Goal: Task Accomplishment & Management: Complete application form

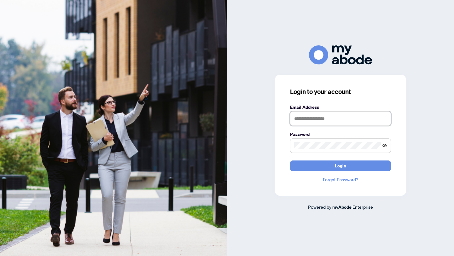
type input "**********"
click at [385, 145] on icon "eye-invisible" at bounding box center [385, 146] width 4 height 4
click at [385, 145] on icon "eye" at bounding box center [385, 146] width 4 height 4
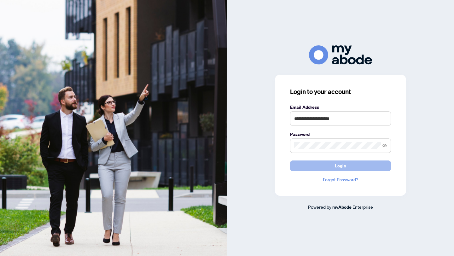
click at [343, 165] on span "Login" at bounding box center [340, 166] width 11 height 10
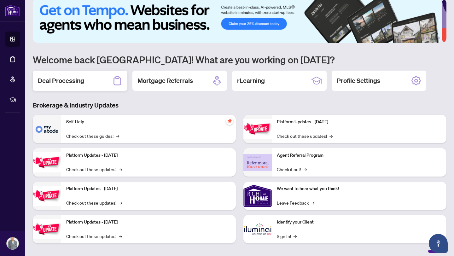
scroll to position [5, 0]
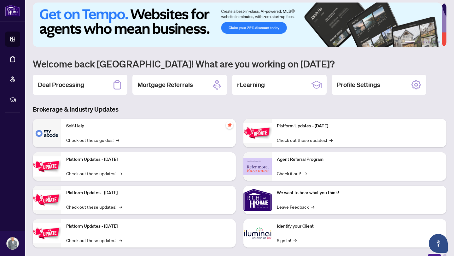
click at [74, 86] on h2 "Deal Processing" at bounding box center [61, 84] width 46 height 9
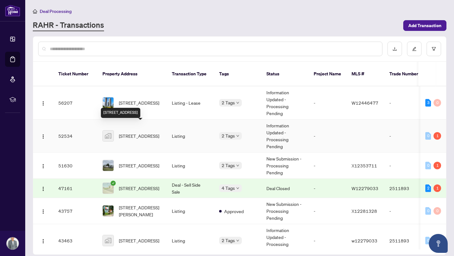
click at [136, 132] on span "[STREET_ADDRESS]" at bounding box center [139, 135] width 40 height 7
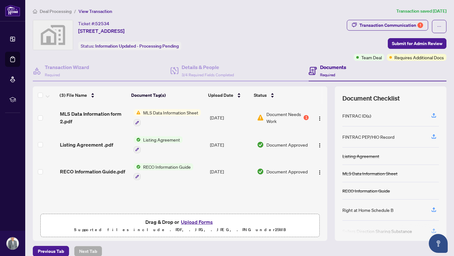
scroll to position [8, 0]
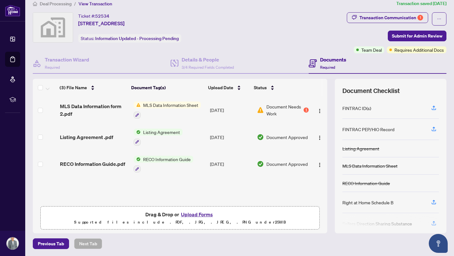
click at [190, 215] on button "Upload Forms" at bounding box center [197, 214] width 36 height 8
click at [188, 214] on button "Upload Forms" at bounding box center [197, 214] width 36 height 8
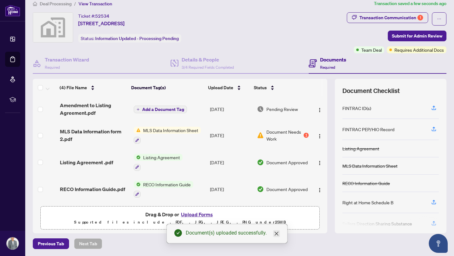
click at [278, 234] on icon "close" at bounding box center [276, 233] width 5 height 5
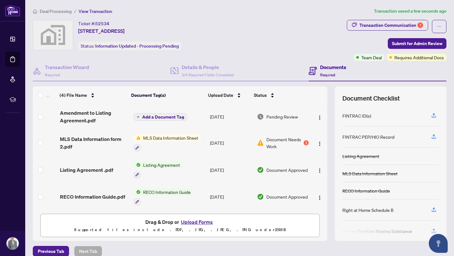
scroll to position [0, 0]
click at [395, 44] on span "Submit for Admin Review" at bounding box center [417, 43] width 50 height 10
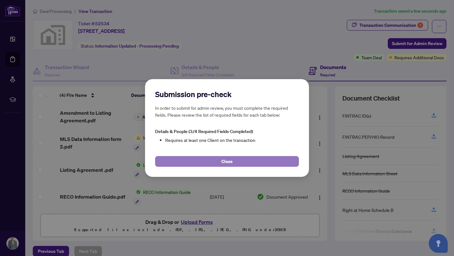
click at [227, 162] on span "Close" at bounding box center [226, 161] width 11 height 10
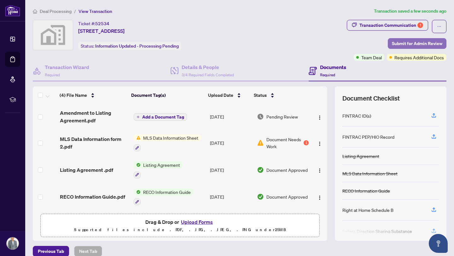
click at [417, 43] on span "Submit for Admin Review" at bounding box center [417, 43] width 50 height 10
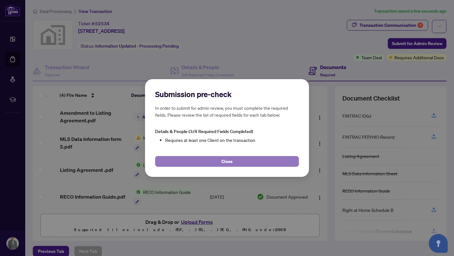
click at [229, 162] on span "Close" at bounding box center [226, 161] width 11 height 10
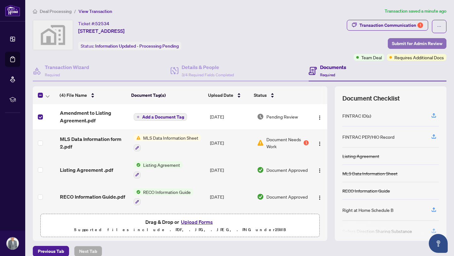
click at [410, 44] on span "Submit for Admin Review" at bounding box center [417, 43] width 50 height 10
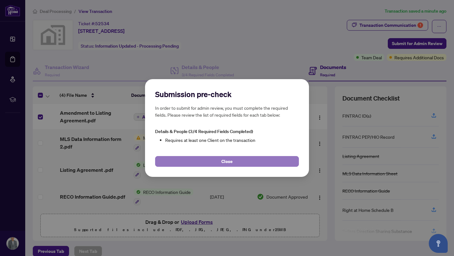
click at [227, 163] on span "Close" at bounding box center [226, 161] width 11 height 10
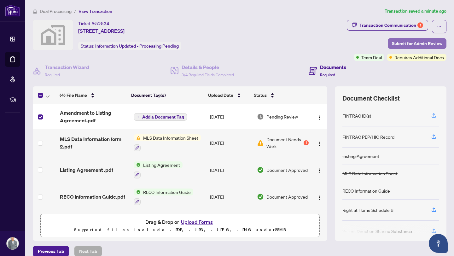
click at [398, 44] on span "Submit for Admin Review" at bounding box center [417, 43] width 50 height 10
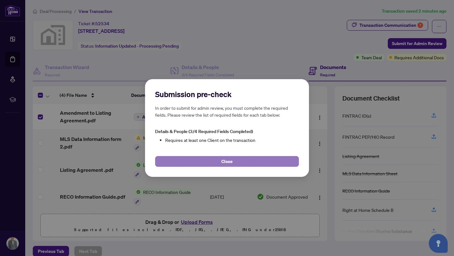
click at [225, 159] on span "Close" at bounding box center [226, 161] width 11 height 10
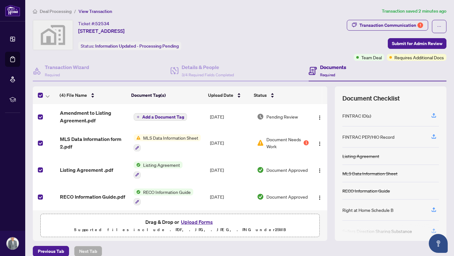
scroll to position [1, 0]
click at [401, 41] on span "Submit for Admin Review" at bounding box center [417, 43] width 50 height 10
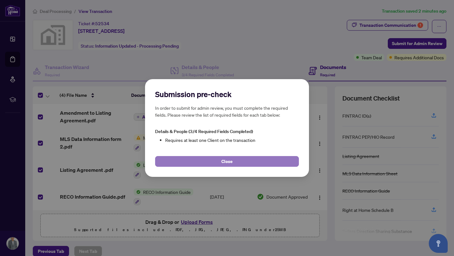
click at [227, 163] on span "Close" at bounding box center [226, 161] width 11 height 10
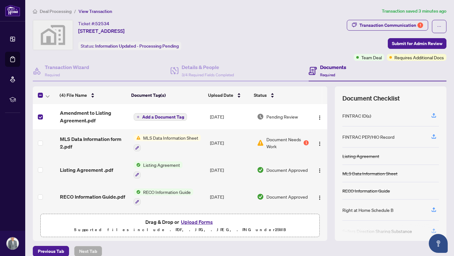
click at [153, 115] on span "Add a Document Tag" at bounding box center [163, 117] width 42 height 4
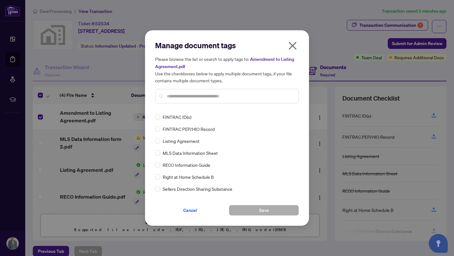
click at [291, 44] on icon "close" at bounding box center [293, 46] width 8 height 8
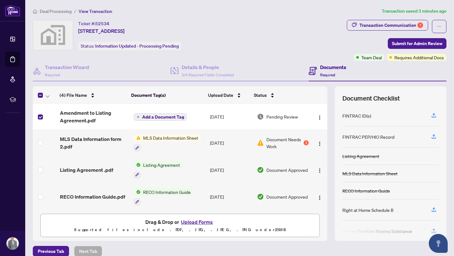
click at [147, 165] on span "Listing Agreement" at bounding box center [162, 165] width 42 height 7
click at [256, 226] on div "Drag & Drop or Upload Forms Supported files include .PDF, .JPG, .JPEG, .PNG und…" at bounding box center [179, 226] width 271 height 16
click at [153, 116] on span "Add a Document Tag" at bounding box center [163, 117] width 42 height 4
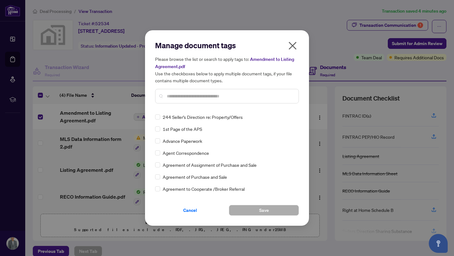
scroll to position [0, 0]
click at [194, 96] on input "text" at bounding box center [230, 96] width 127 height 7
click at [289, 46] on icon "close" at bounding box center [293, 46] width 10 height 10
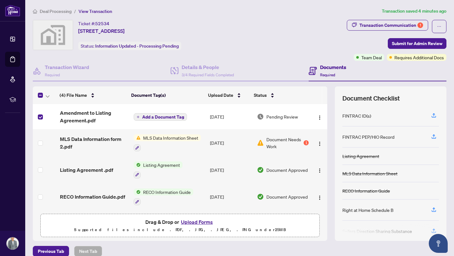
click at [273, 116] on span "Pending Review" at bounding box center [283, 116] width 32 height 7
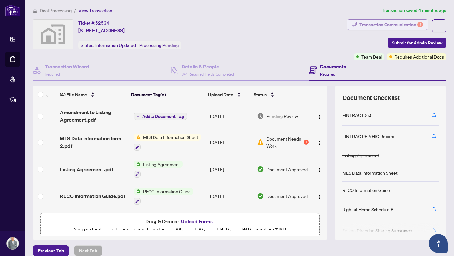
click at [398, 25] on div "Transaction Communication 1" at bounding box center [392, 25] width 64 height 10
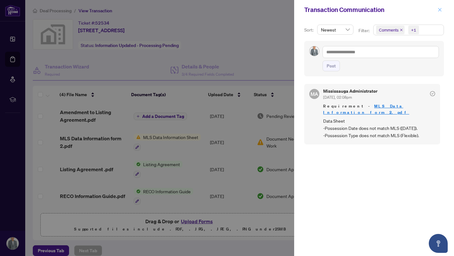
click at [440, 8] on icon "close" at bounding box center [440, 10] width 4 height 4
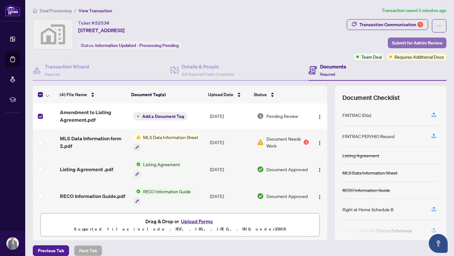
click at [396, 44] on span "Submit for Admin Review" at bounding box center [417, 43] width 50 height 10
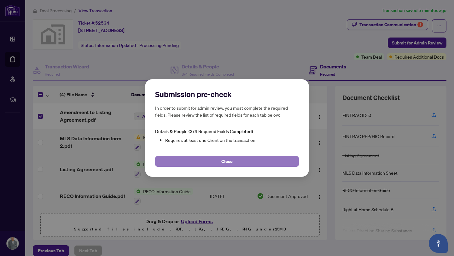
click at [231, 161] on span "Close" at bounding box center [226, 161] width 11 height 10
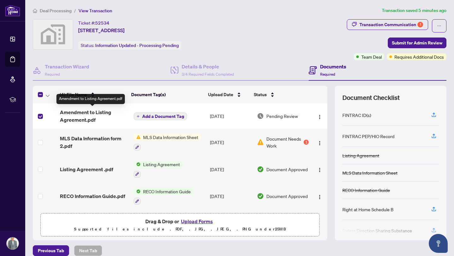
click at [79, 111] on span "Amendment to Listing Agreement.pdf" at bounding box center [94, 116] width 68 height 15
